Goal: Information Seeking & Learning: Learn about a topic

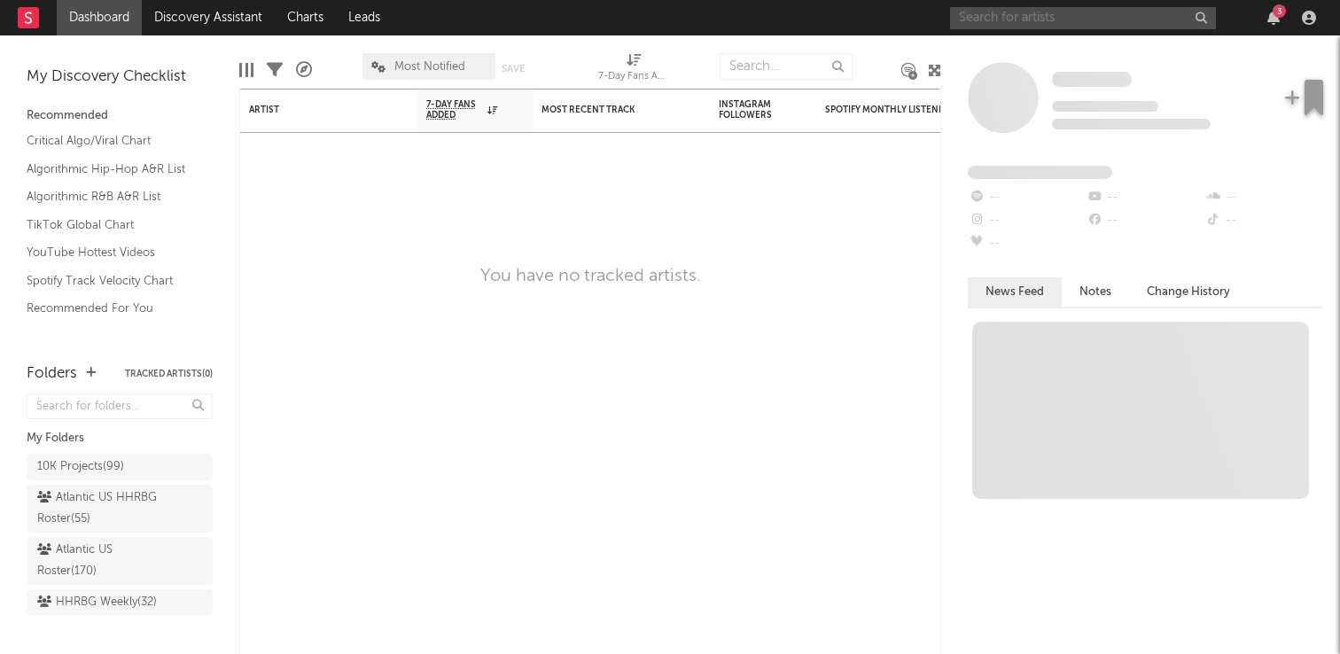
click at [990, 19] on input "text" at bounding box center [1083, 18] width 266 height 22
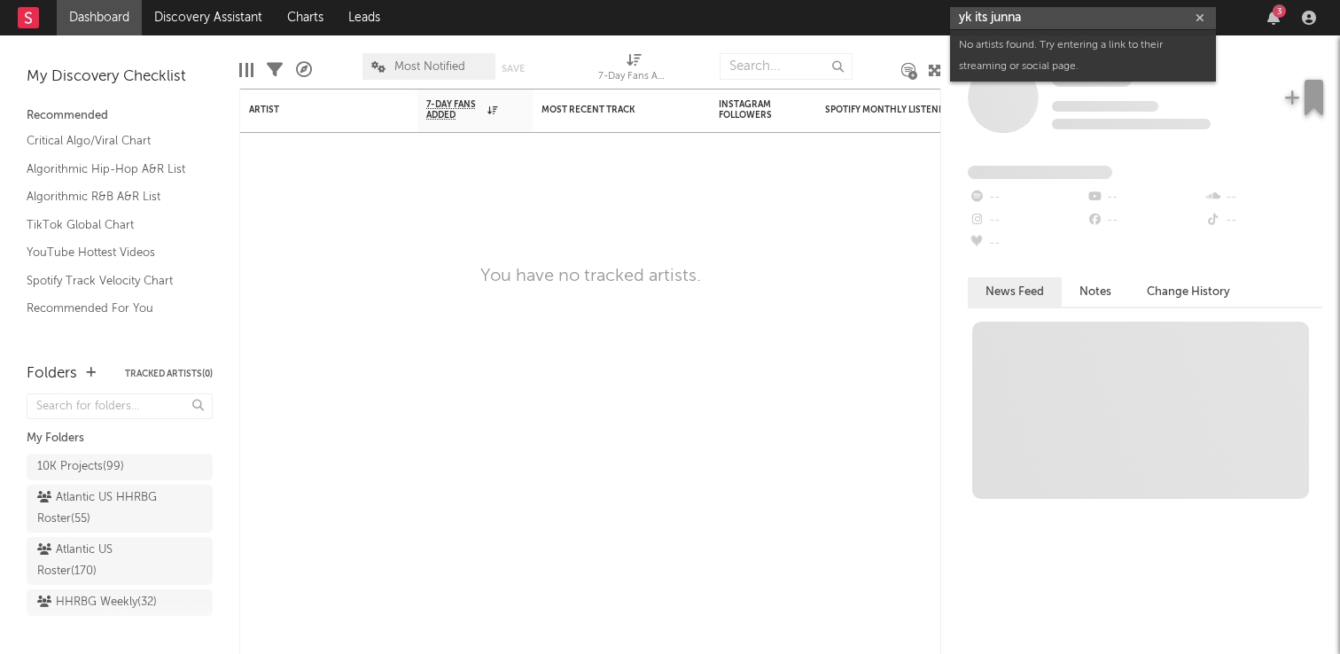
click at [984, 19] on input "yk its junna" at bounding box center [1083, 18] width 266 height 22
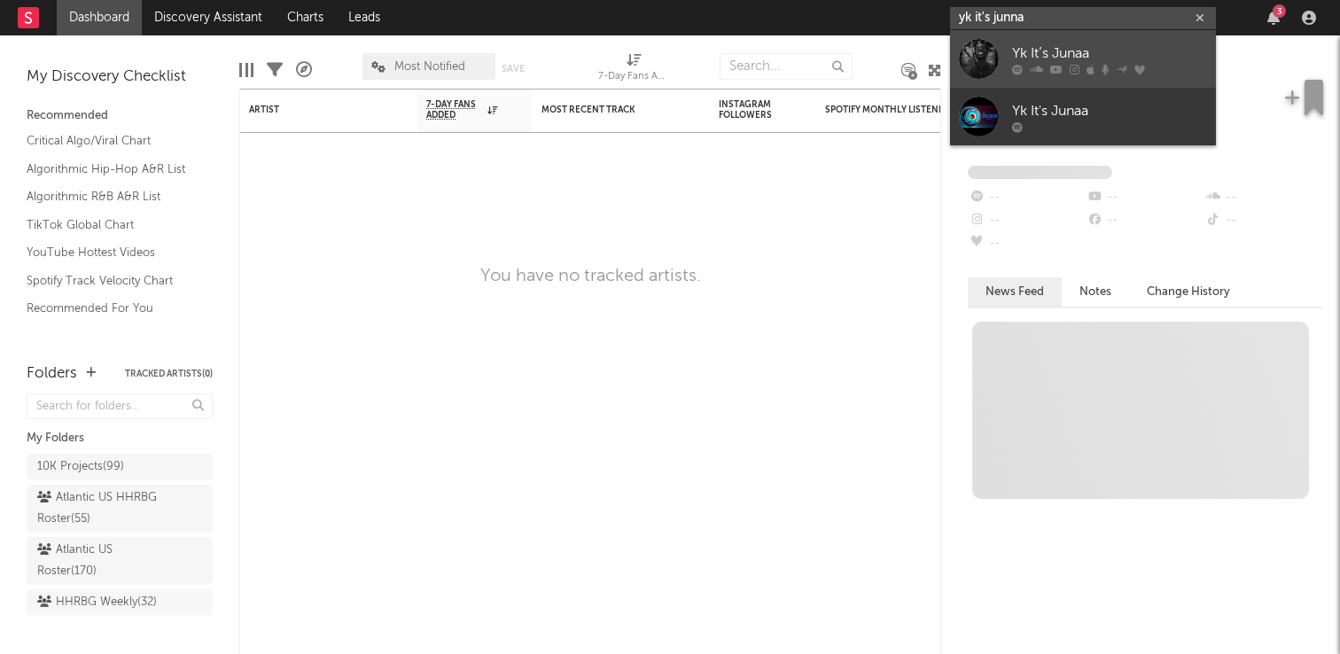
type input "yk it's junna"
click at [1078, 42] on link "Yk It’s Junaa" at bounding box center [1083, 59] width 266 height 58
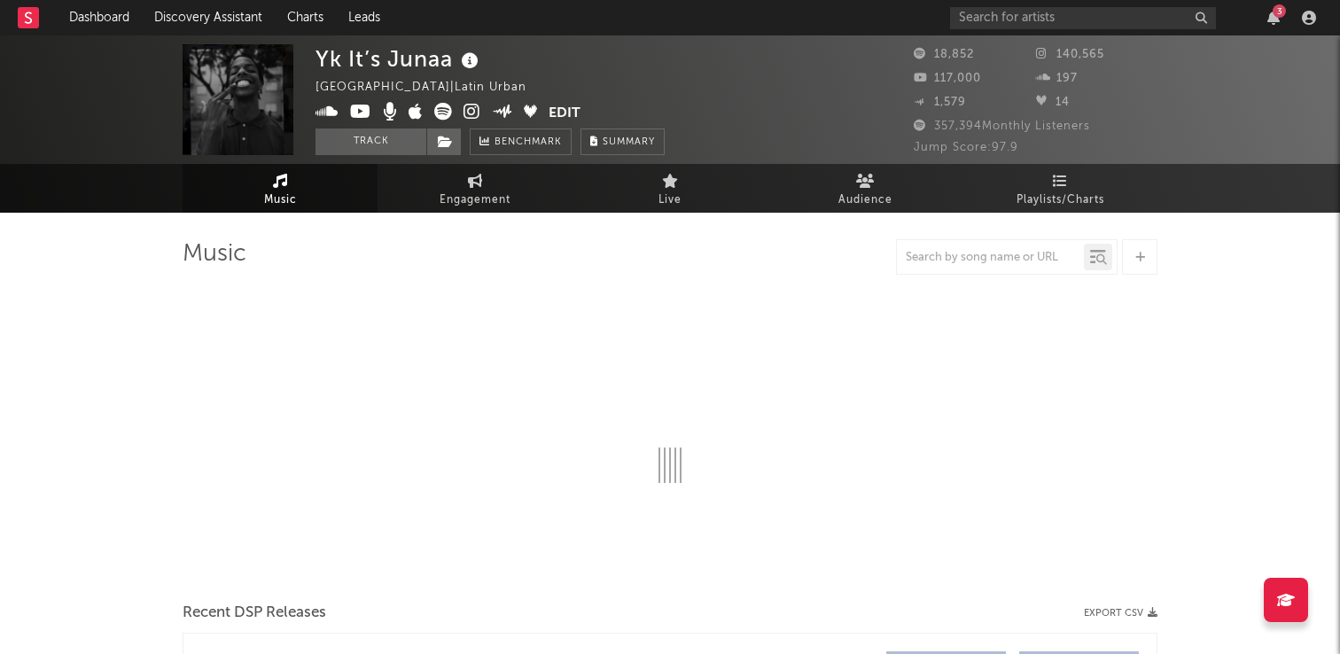
select select "1w"
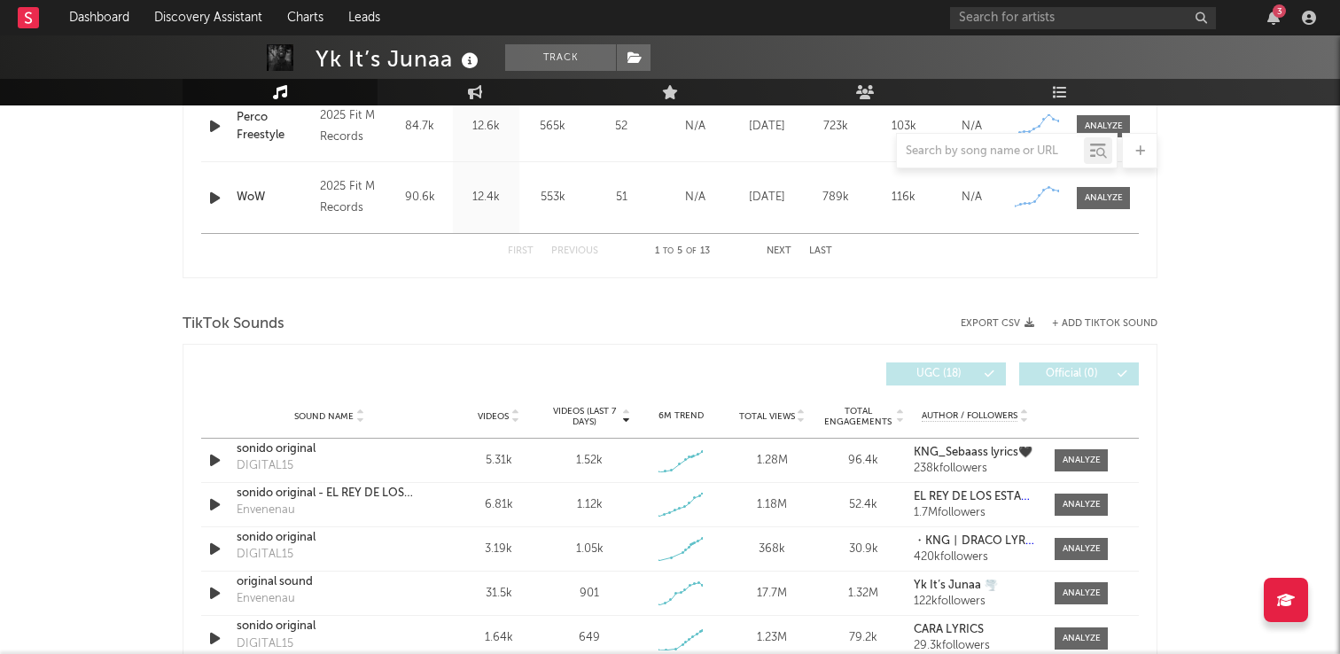
scroll to position [1018, 0]
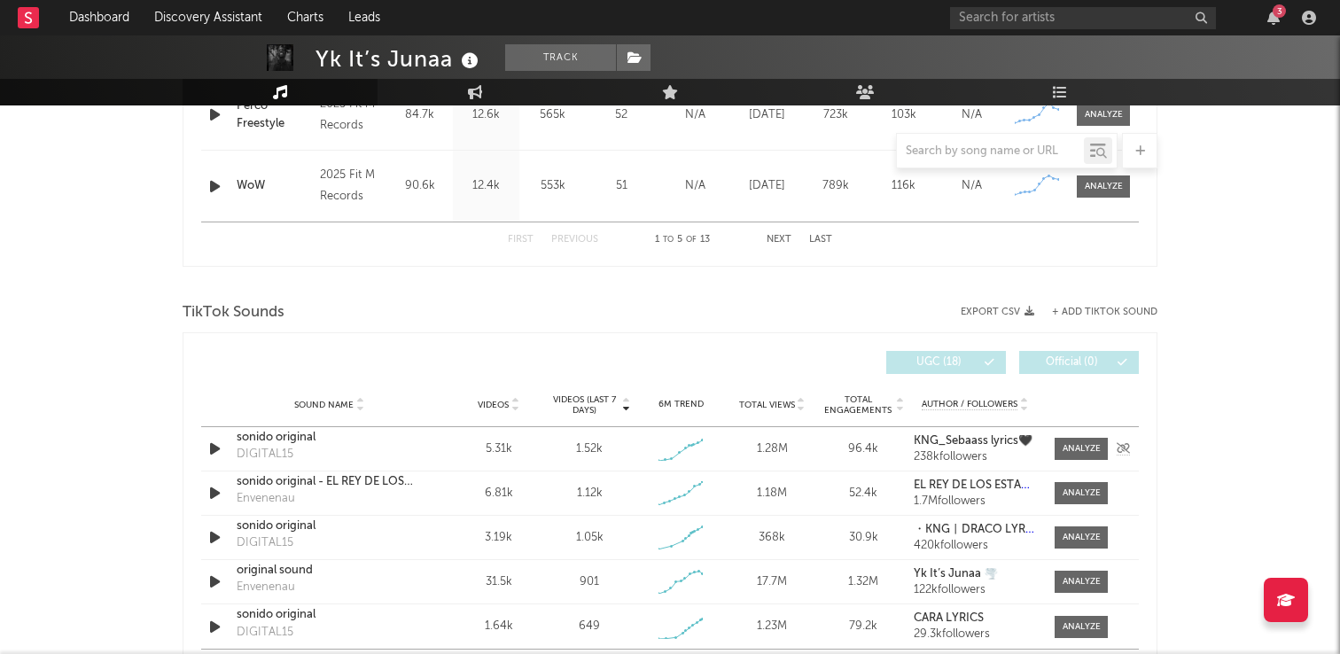
click at [216, 448] on icon "button" at bounding box center [215, 449] width 19 height 22
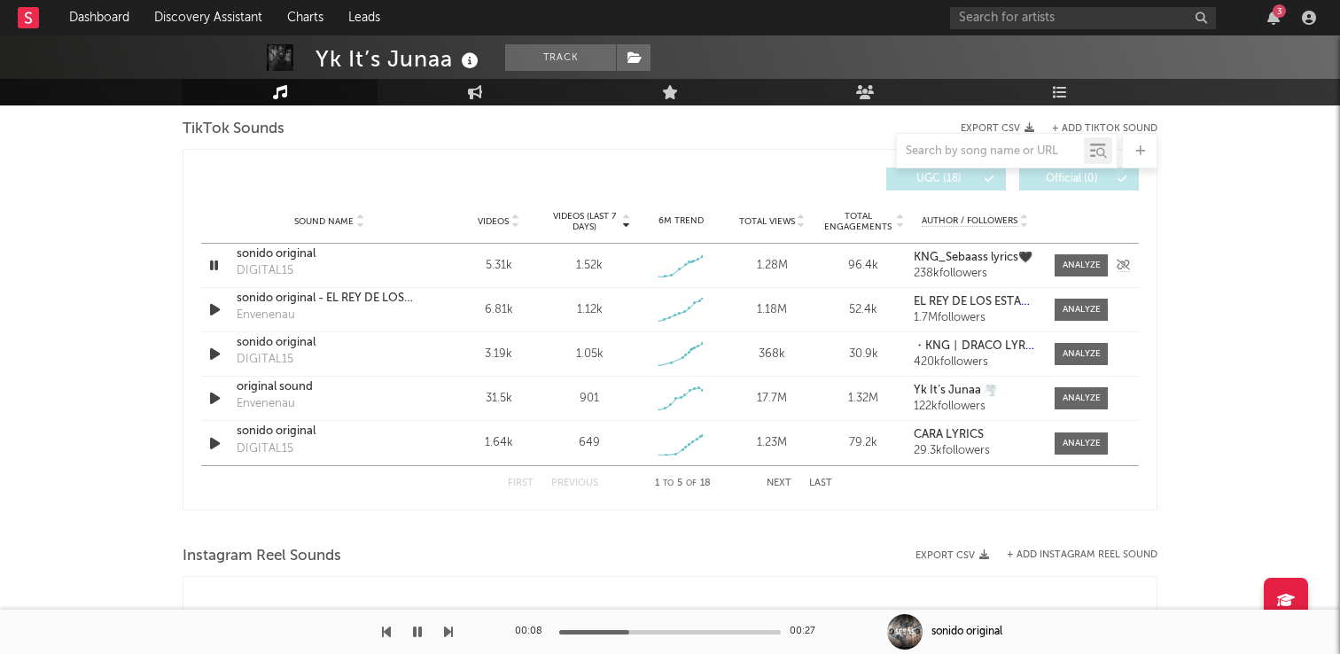
scroll to position [1201, 0]
click at [214, 308] on icon "button" at bounding box center [215, 311] width 19 height 22
click at [221, 267] on icon "button" at bounding box center [215, 266] width 19 height 22
click at [214, 355] on icon "button" at bounding box center [215, 355] width 19 height 22
click at [615, 631] on div at bounding box center [670, 632] width 222 height 4
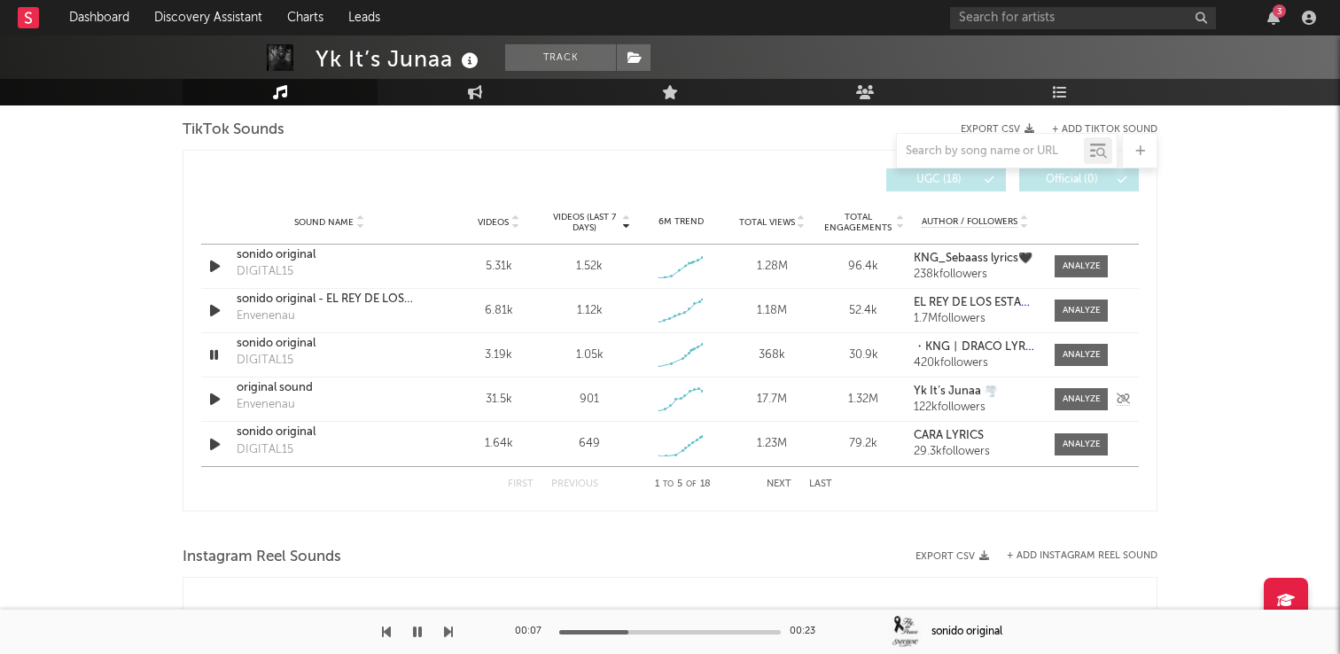
click at [212, 396] on icon "button" at bounding box center [215, 399] width 19 height 22
click at [222, 445] on icon "button" at bounding box center [215, 444] width 19 height 22
click at [213, 308] on icon "button" at bounding box center [215, 311] width 19 height 22
click at [300, 253] on div "sonido original" at bounding box center [329, 255] width 185 height 18
click at [211, 264] on icon "button" at bounding box center [215, 266] width 19 height 22
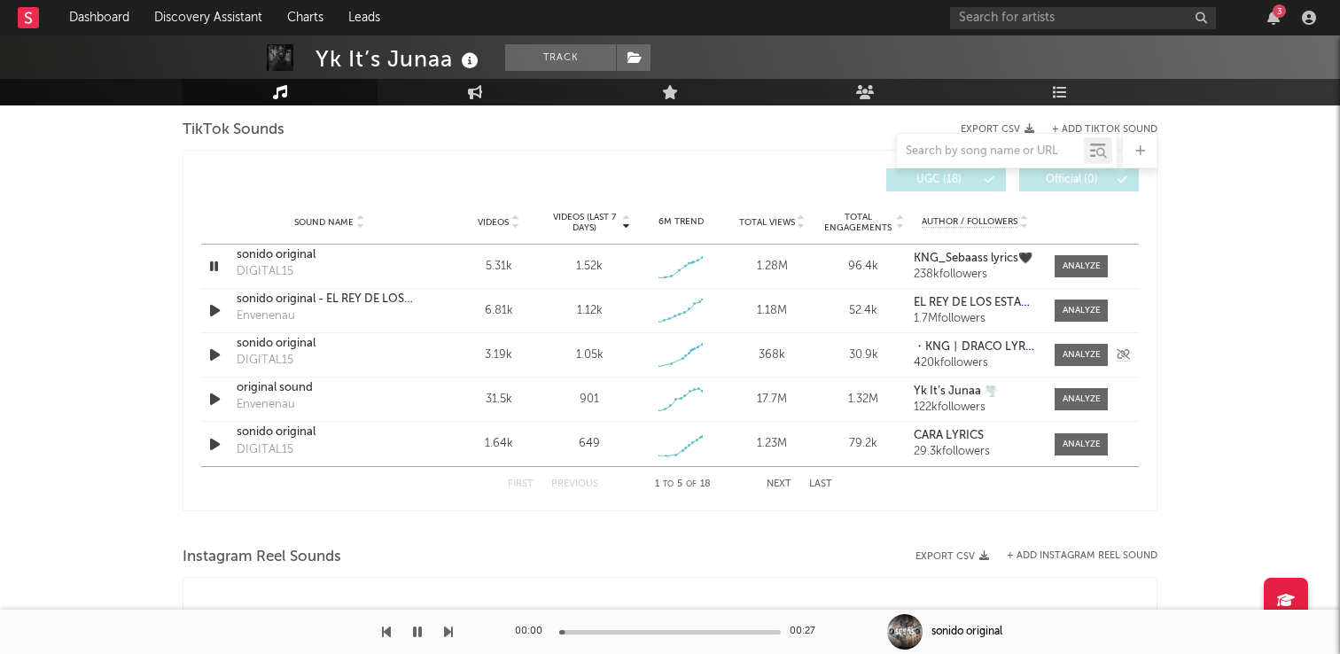
click at [221, 352] on icon "button" at bounding box center [215, 355] width 19 height 22
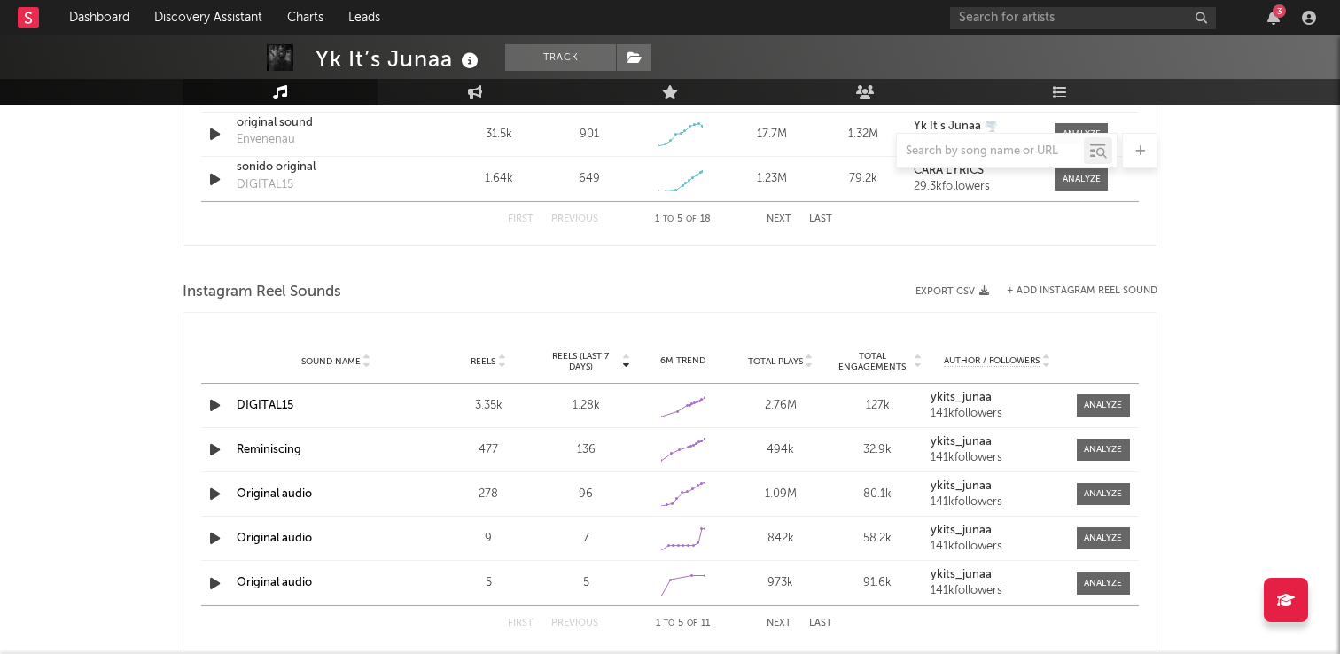
scroll to position [1508, 0]
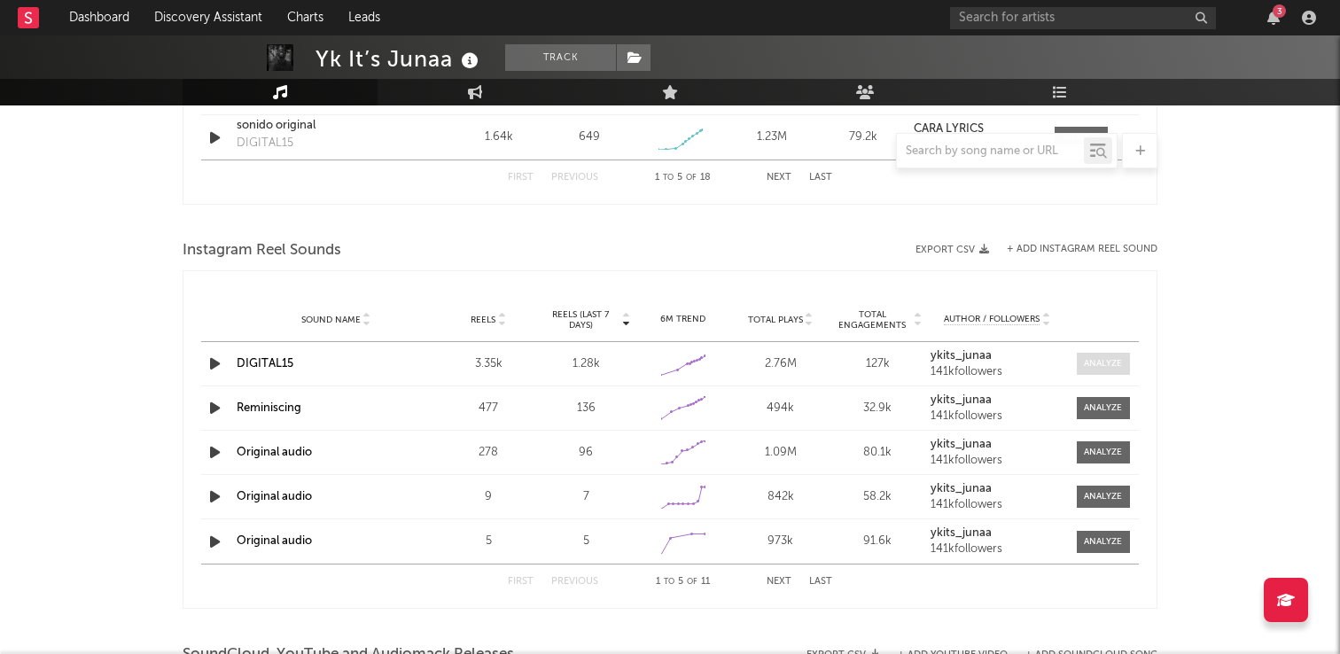
click at [1119, 362] on div at bounding box center [1103, 363] width 38 height 13
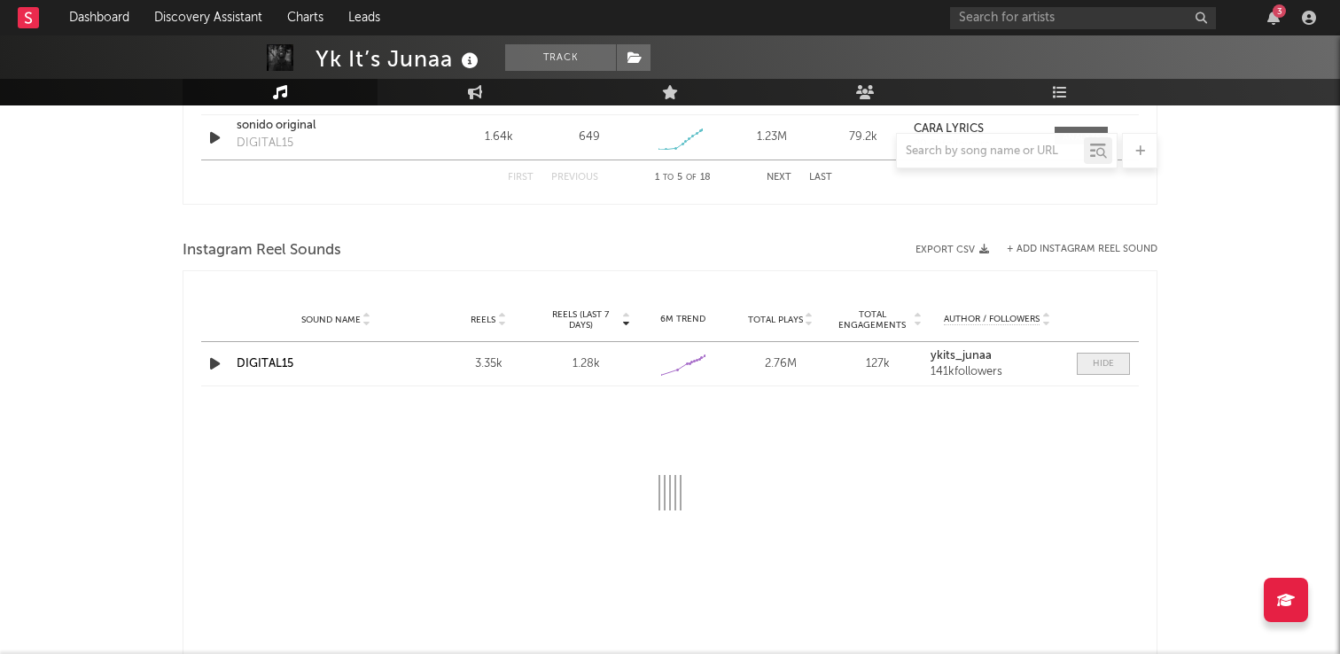
select select "1w"
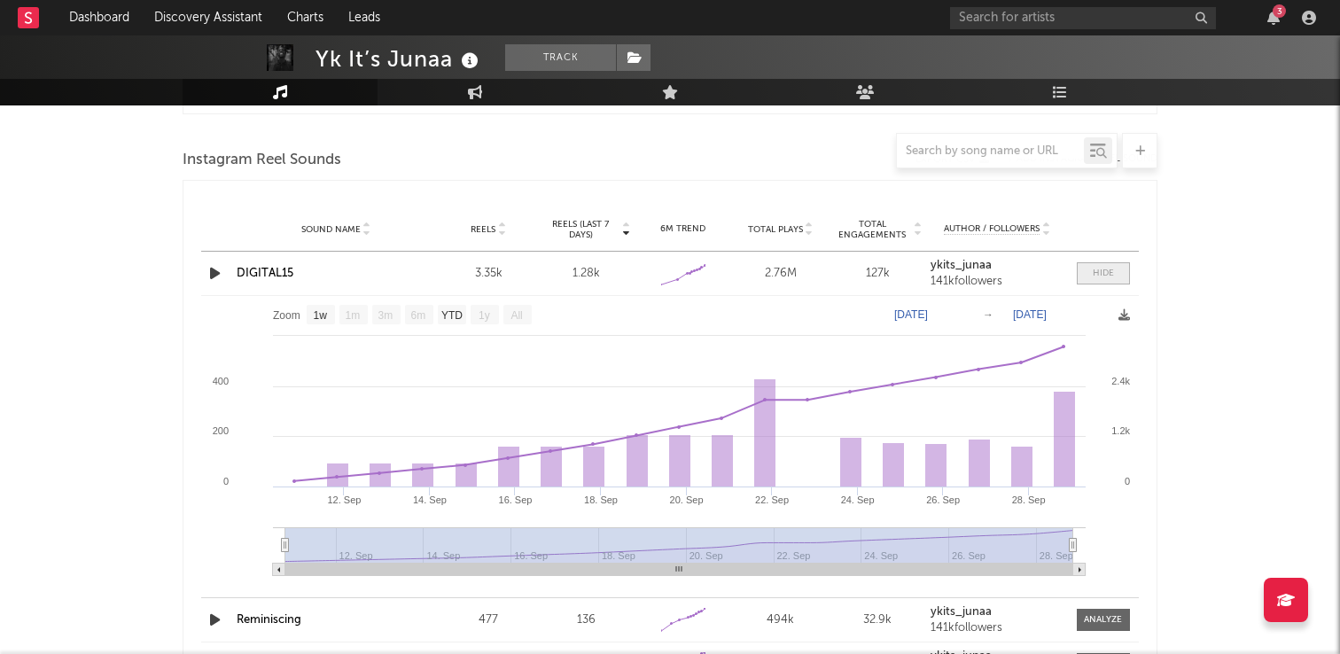
scroll to position [1602, 0]
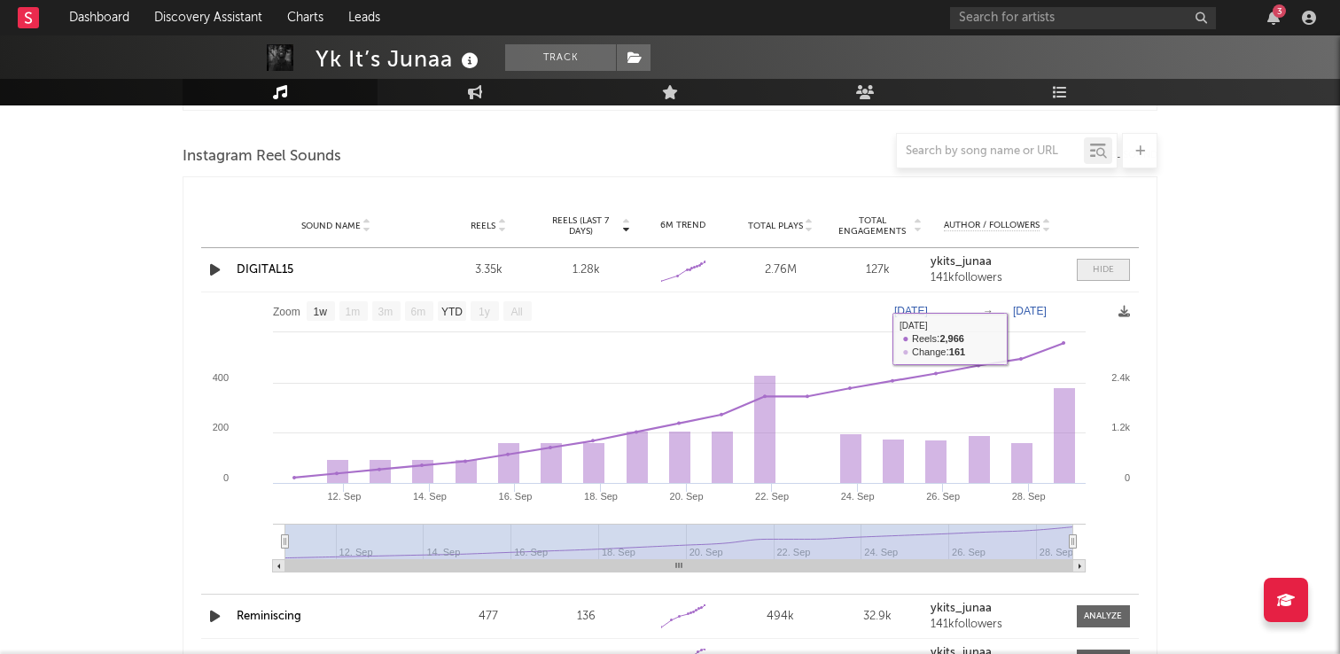
click at [1110, 278] on span at bounding box center [1103, 270] width 53 height 22
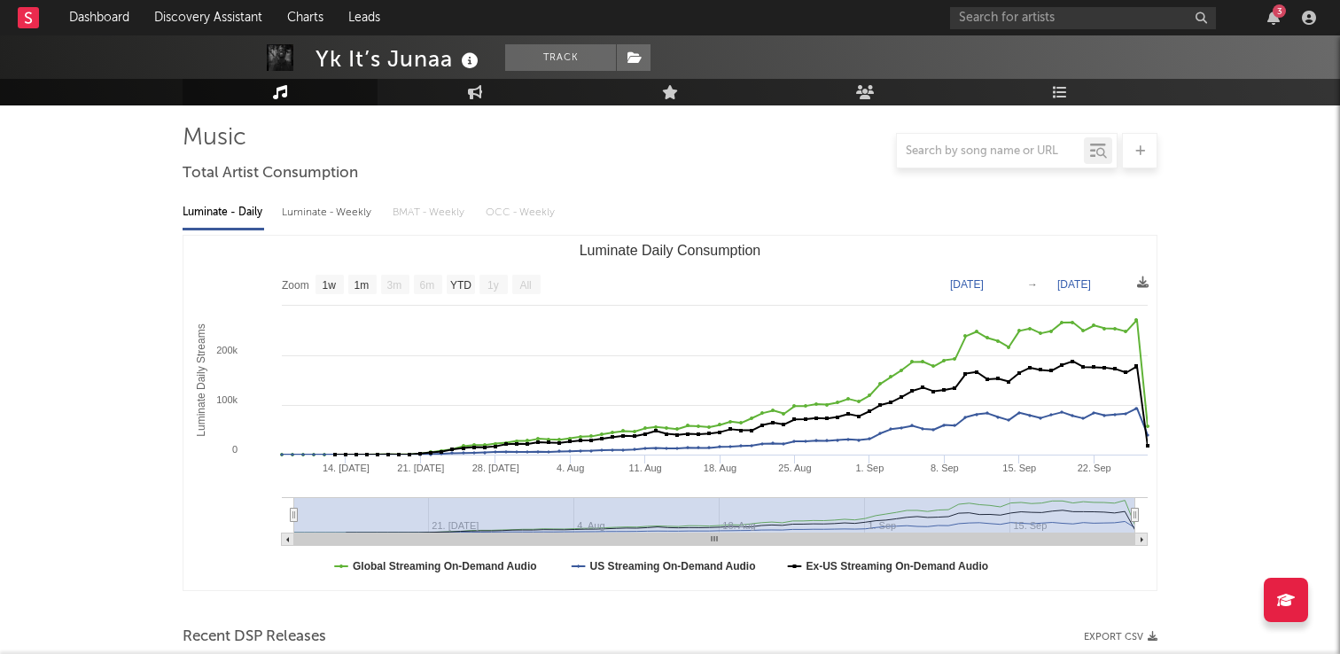
scroll to position [51, 0]
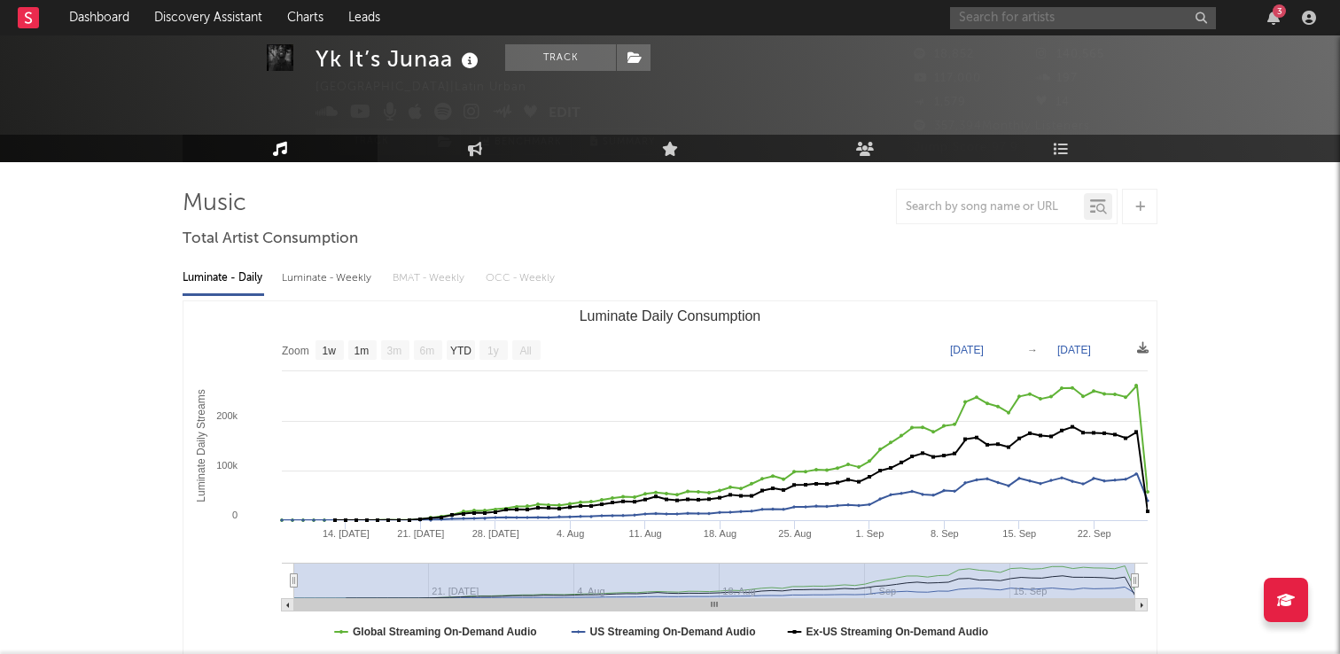
click at [1003, 20] on input "text" at bounding box center [1083, 18] width 266 height 22
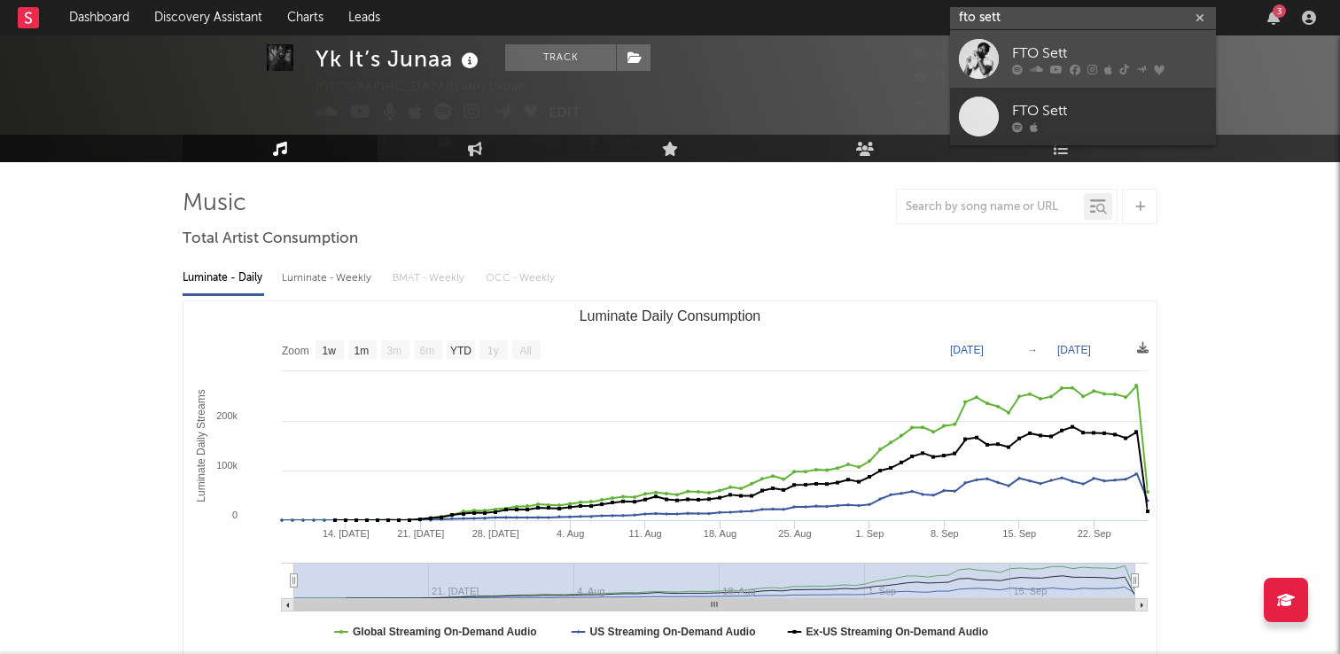
type input "fto sett"
click at [1087, 47] on div "FTO Sett" at bounding box center [1109, 53] width 195 height 21
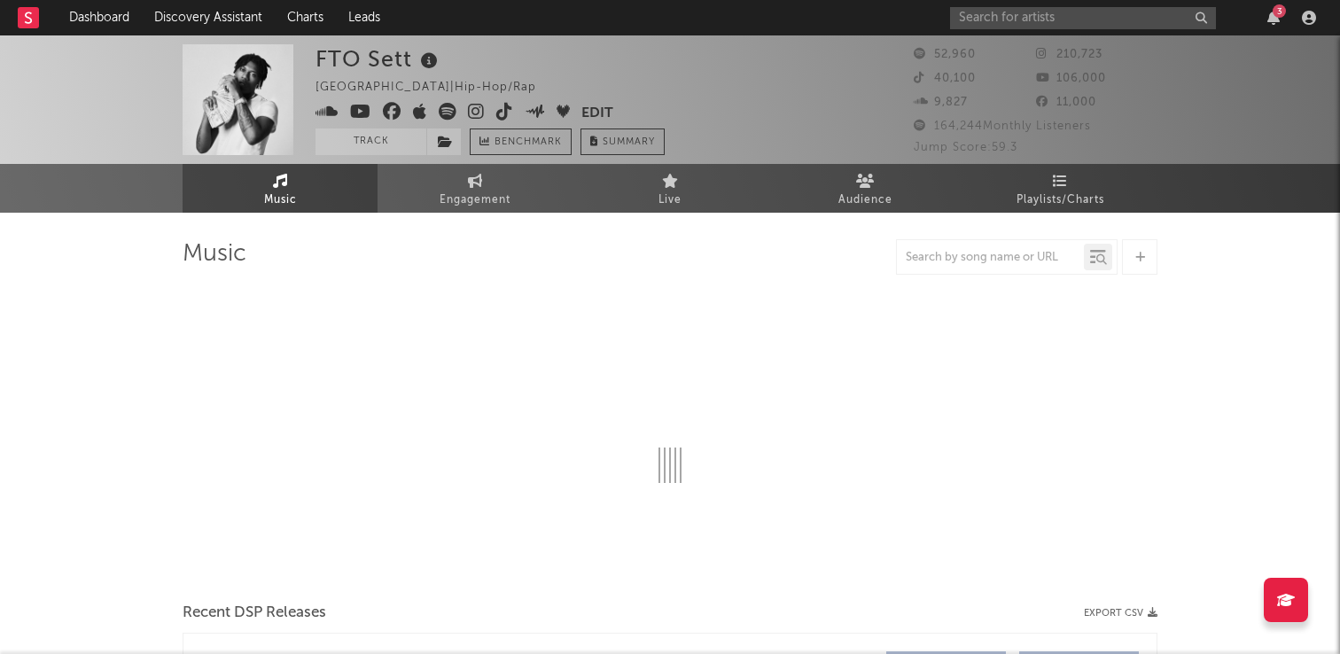
select select "6m"
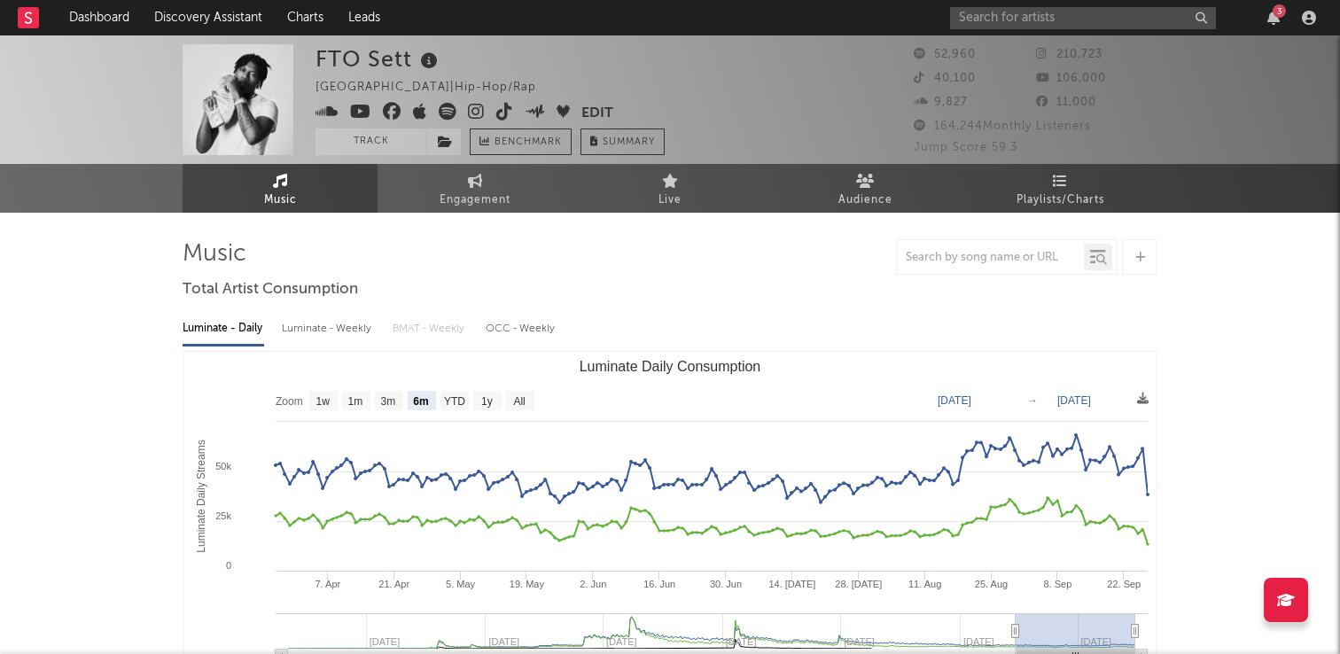
click at [510, 331] on div "OCC - Weekly" at bounding box center [521, 329] width 71 height 30
select select "6m"
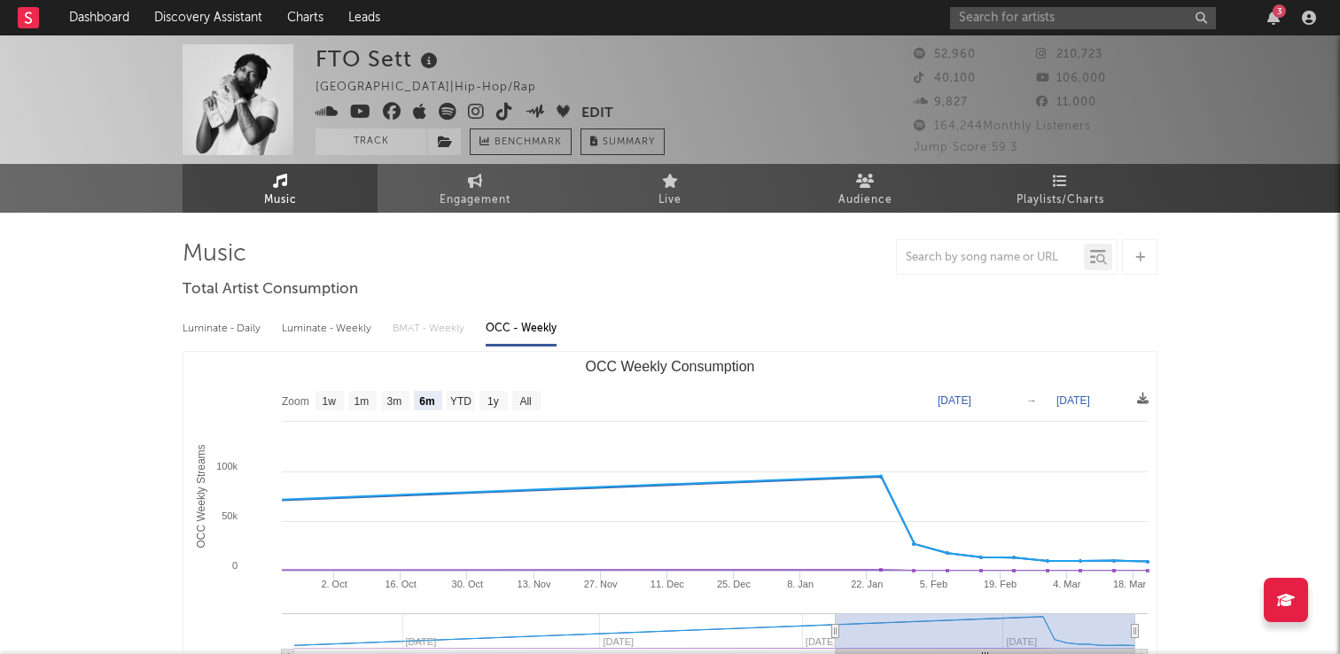
click at [313, 321] on div "Luminate - Weekly" at bounding box center [328, 329] width 93 height 30
select select "6m"
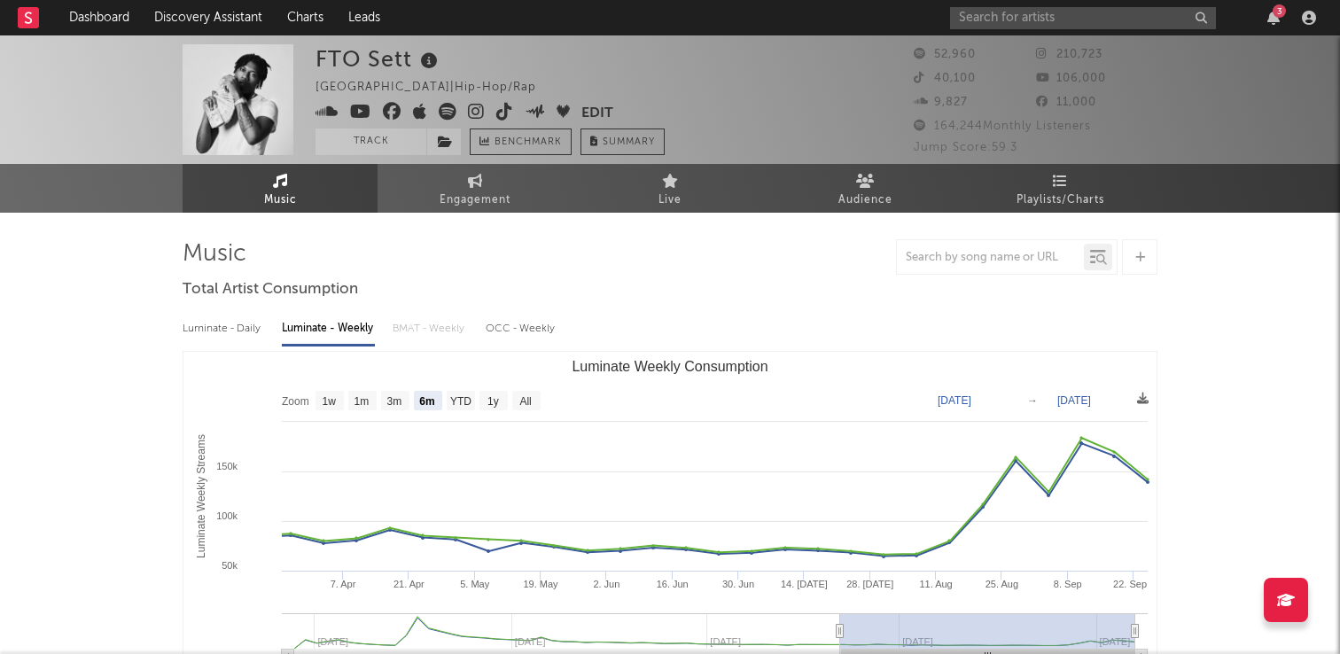
click at [227, 328] on div "Luminate - Daily" at bounding box center [224, 329] width 82 height 30
select select "6m"
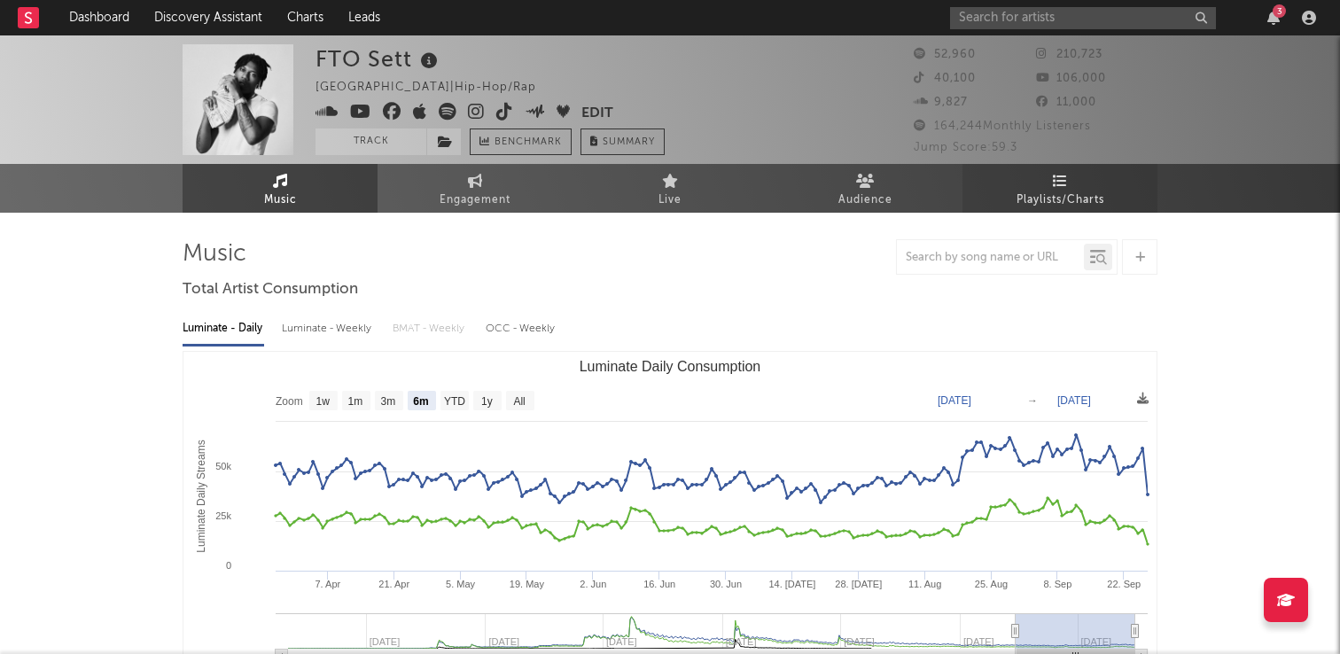
click at [1050, 206] on span "Playlists/Charts" at bounding box center [1061, 200] width 88 height 21
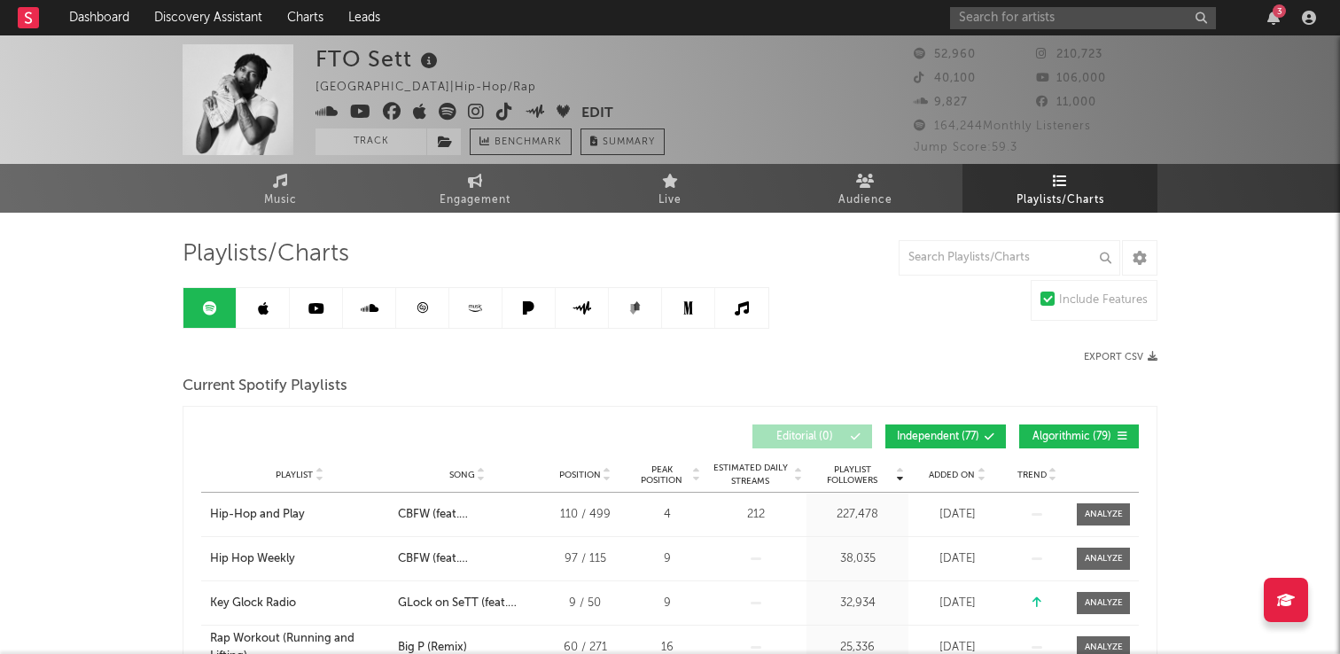
click at [986, 472] on div "Added On" at bounding box center [957, 474] width 89 height 13
